Goal: Task Accomplishment & Management: Complete application form

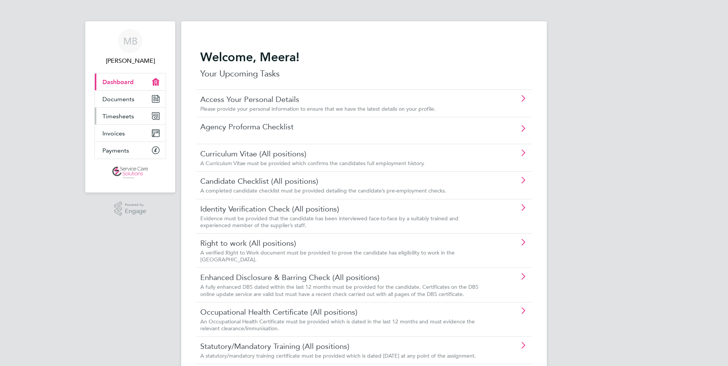
click at [127, 115] on span "Timesheets" at bounding box center [118, 116] width 32 height 7
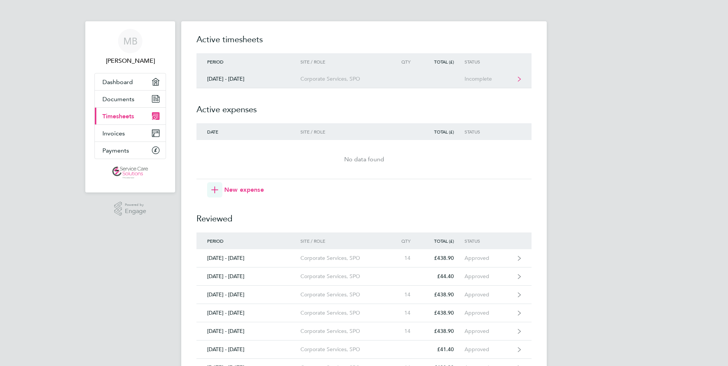
click at [479, 78] on div "Incomplete" at bounding box center [487, 79] width 47 height 6
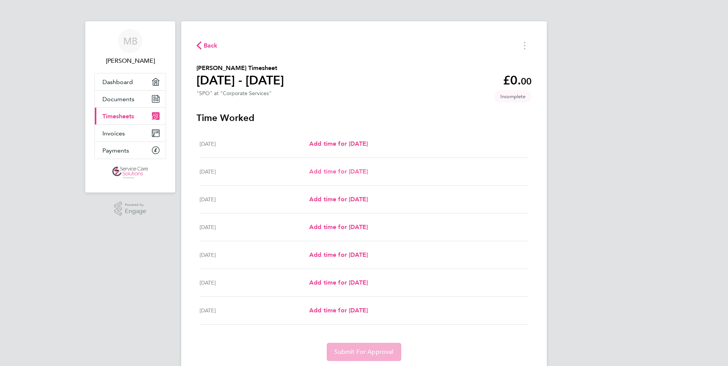
click at [339, 172] on span "Add time for [DATE]" at bounding box center [338, 171] width 59 height 7
select select "30"
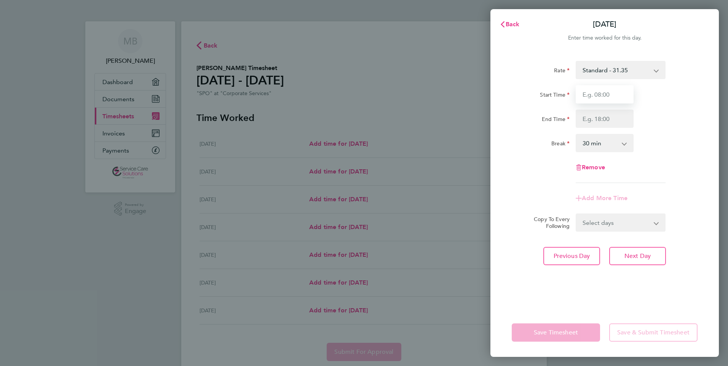
click at [608, 94] on input "Start Time" at bounding box center [604, 94] width 58 height 18
type input "08:00"
click at [594, 121] on input "End Time" at bounding box center [604, 119] width 58 height 18
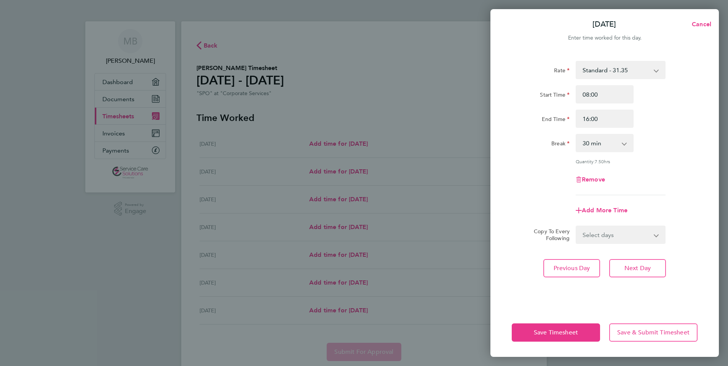
click at [651, 163] on div "Rate Standard - 31.35 Start Time 08:00 End Time 16:00 Break 0 min 15 min 30 min…" at bounding box center [604, 128] width 186 height 134
click at [599, 119] on input "16:00" at bounding box center [604, 119] width 58 height 18
type input "16:30"
click at [674, 156] on div "Rate Standard - 31.35 Start Time 08:00 End Time 16:30 Break 0 min 15 min 30 min…" at bounding box center [604, 128] width 186 height 134
drag, startPoint x: 627, startPoint y: 267, endPoint x: 622, endPoint y: 170, distance: 97.2
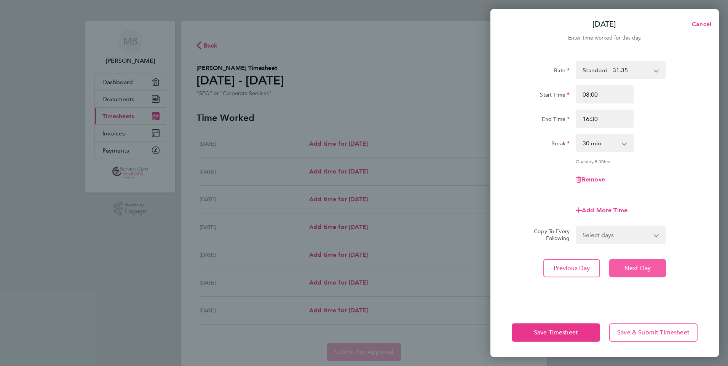
click at [627, 266] on span "Next Day" at bounding box center [637, 268] width 26 height 8
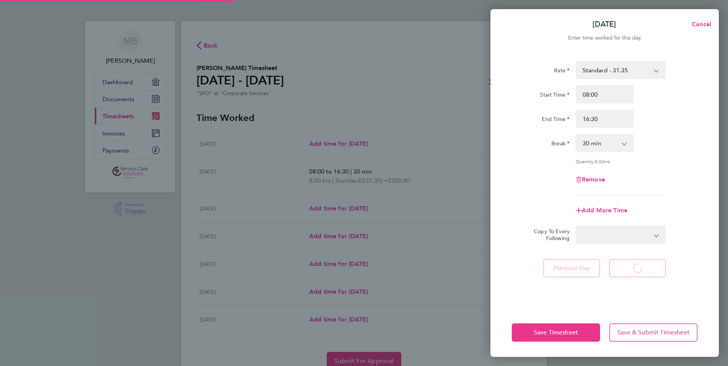
select select "30"
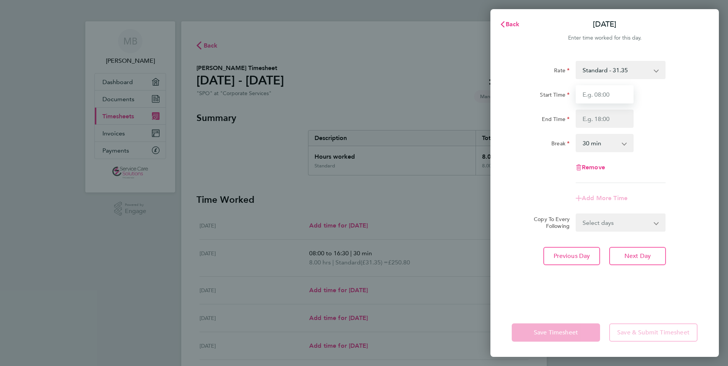
click at [608, 96] on input "Start Time" at bounding box center [604, 94] width 58 height 18
type input "08:00"
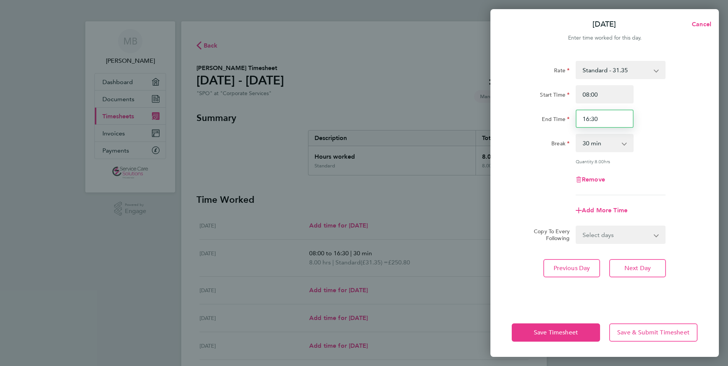
click at [589, 119] on input "16:30" at bounding box center [604, 119] width 58 height 18
type input "15:30"
click at [666, 146] on div "Break 0 min 15 min 30 min 45 min 60 min 75 min 90 min" at bounding box center [604, 143] width 192 height 18
click at [588, 119] on input "15:30" at bounding box center [604, 119] width 58 height 18
click at [588, 93] on input "08:00" at bounding box center [604, 94] width 58 height 18
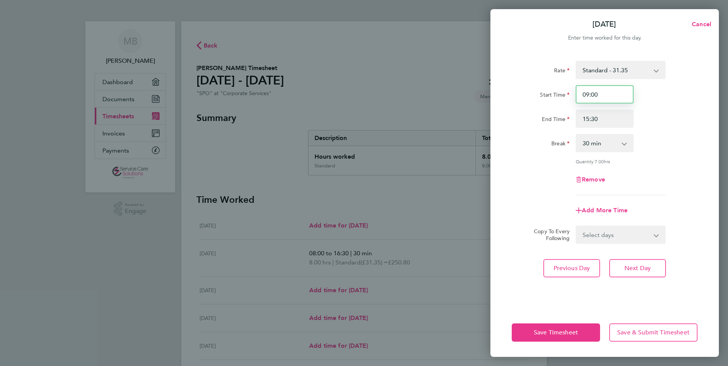
type input "09:00"
click at [656, 158] on div "Quantity: 7.00 hrs" at bounding box center [620, 161] width 90 height 6
click at [639, 330] on span "Save & Submit Timesheet" at bounding box center [653, 333] width 72 height 8
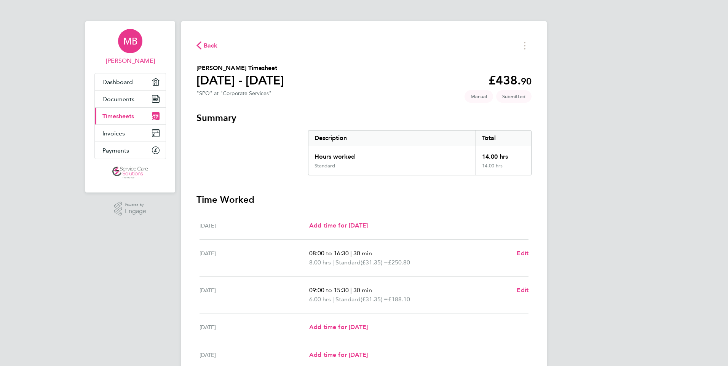
click at [123, 43] on span "MB" at bounding box center [130, 41] width 14 height 10
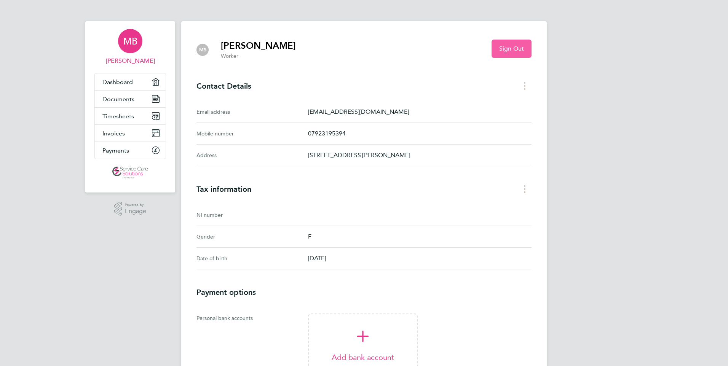
click at [500, 45] on button "Sign Out" at bounding box center [511, 49] width 40 height 18
